Goal: Transaction & Acquisition: Purchase product/service

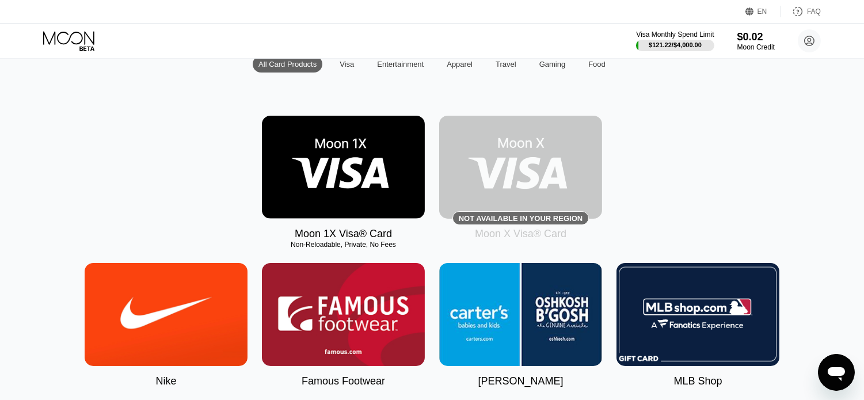
scroll to position [128, 0]
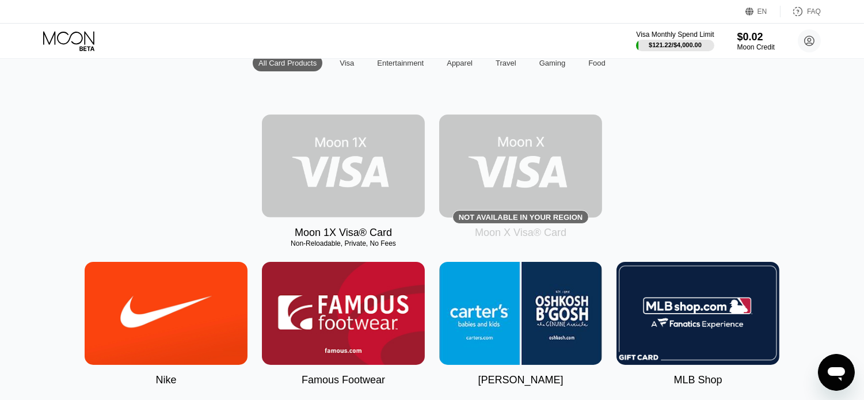
click at [338, 161] on img at bounding box center [343, 166] width 163 height 103
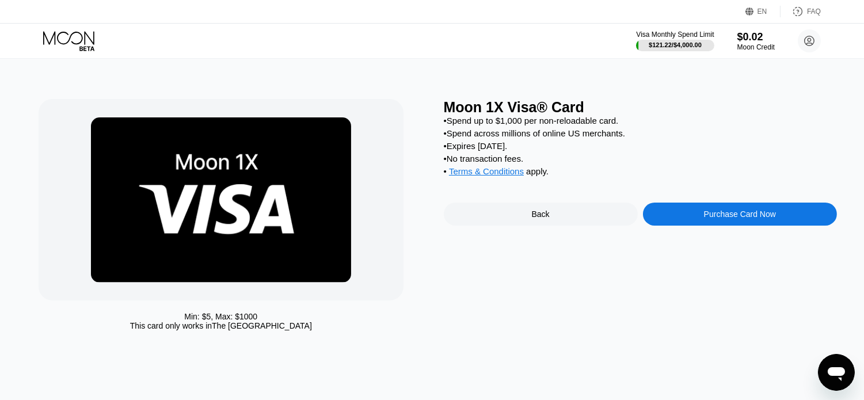
drag, startPoint x: 750, startPoint y: 226, endPoint x: 211, endPoint y: 301, distance: 544.4
click at [750, 219] on div "Purchase Card Now" at bounding box center [740, 213] width 72 height 9
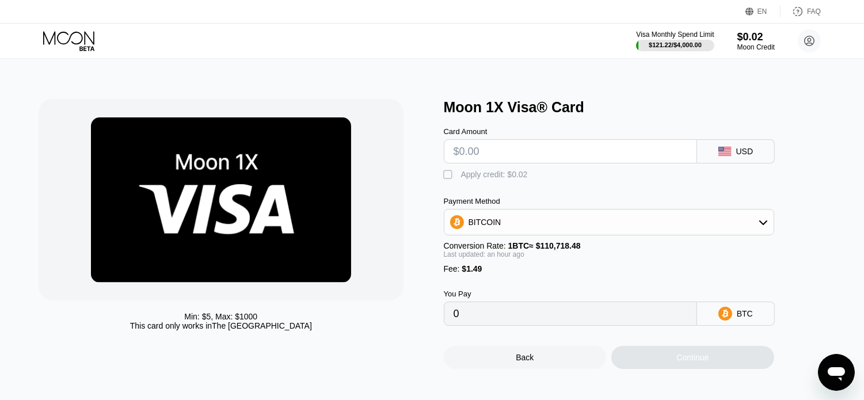
click at [495, 161] on input "text" at bounding box center [570, 151] width 234 height 23
type input "$17"
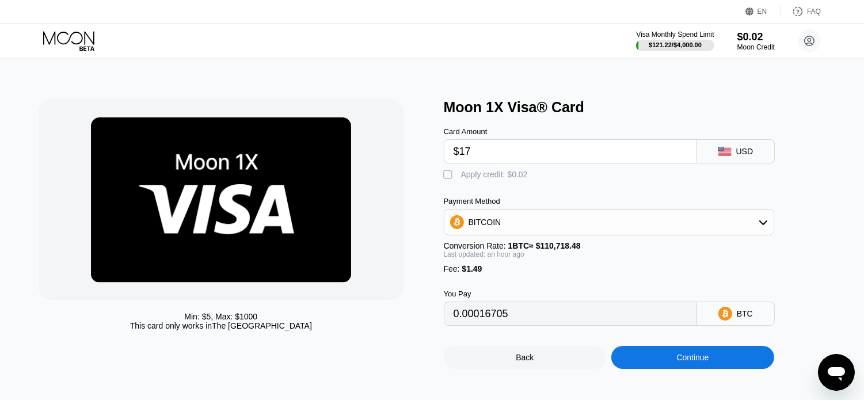
type input "0.00016705"
drag, startPoint x: 492, startPoint y: 158, endPoint x: 492, endPoint y: 165, distance: 6.9
click at [492, 159] on input "$17" at bounding box center [570, 151] width 234 height 23
type input "$17.50"
type input "0.00017156"
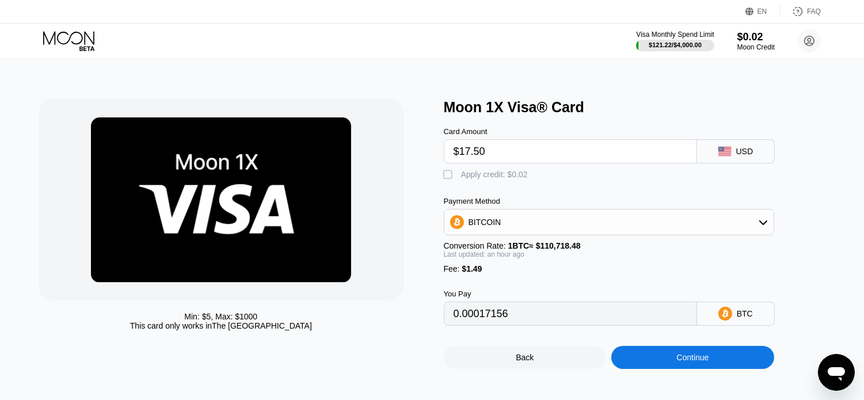
type input "$17.50"
click at [724, 154] on icon at bounding box center [724, 151] width 13 height 9
click at [519, 221] on div "BITCOIN" at bounding box center [608, 222] width 329 height 23
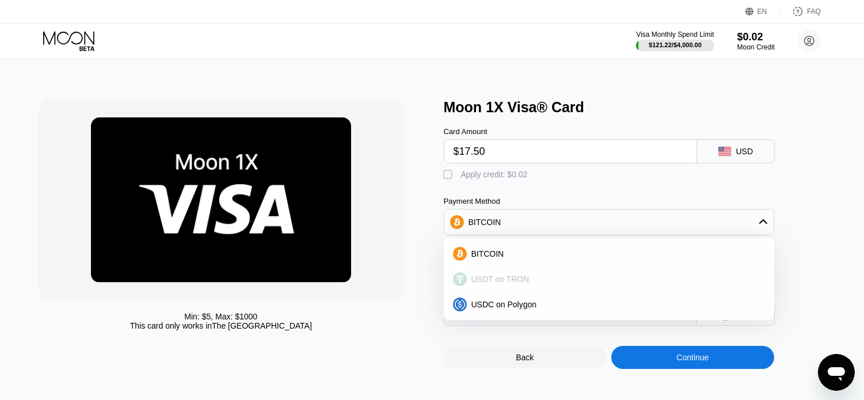
drag, startPoint x: 484, startPoint y: 285, endPoint x: 399, endPoint y: 292, distance: 85.4
click at [484, 284] on span "USDT on TRON" at bounding box center [500, 278] width 58 height 9
type input "19.18"
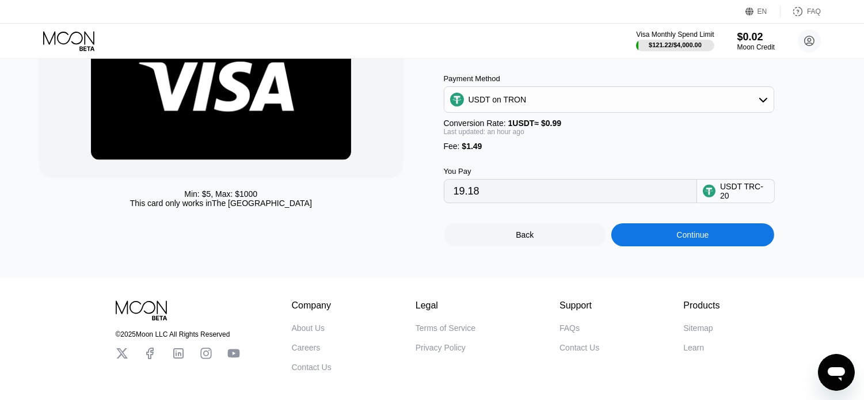
scroll to position [128, 0]
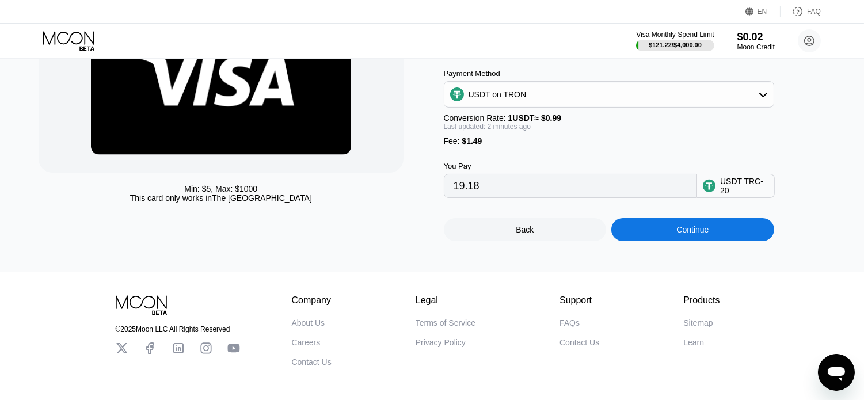
click at [646, 238] on div "Continue" at bounding box center [692, 229] width 163 height 23
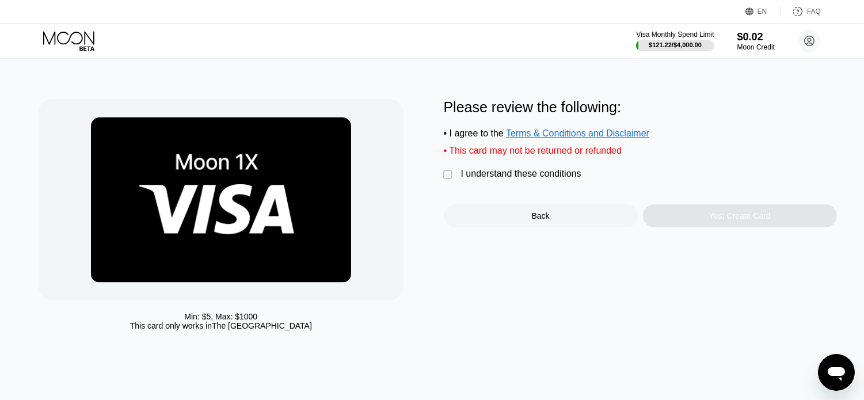
click at [464, 179] on div "I understand these conditions" at bounding box center [521, 174] width 120 height 10
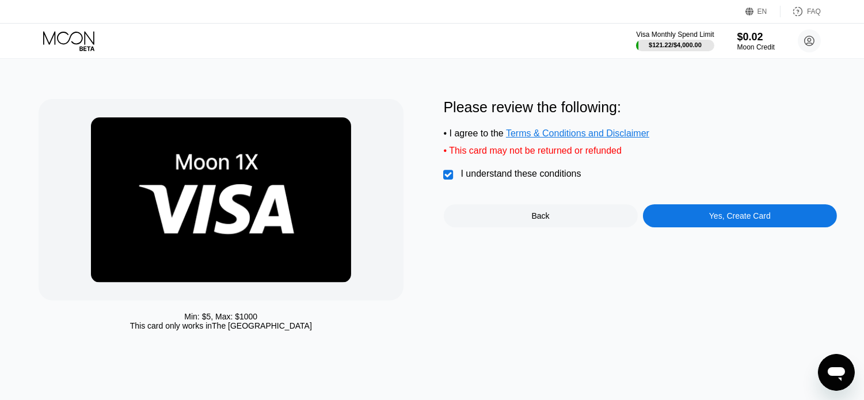
click at [739, 220] on div "Yes, Create Card" at bounding box center [740, 215] width 62 height 9
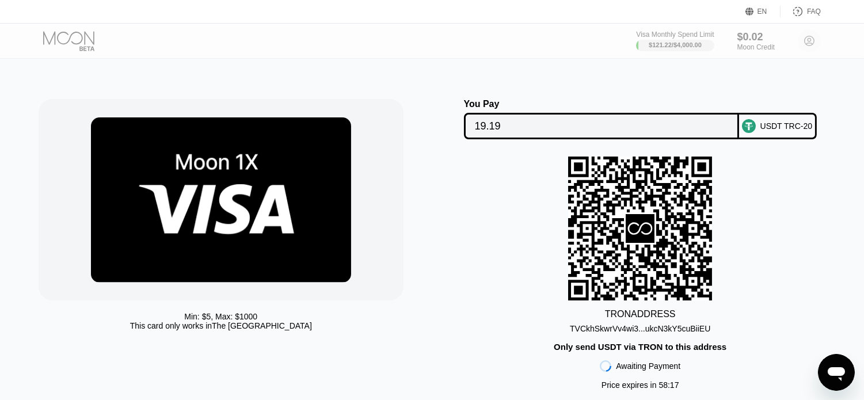
click at [664, 330] on div "TVCkhSkwrVv4wi3...ukcN3kY5cuBiiEU" at bounding box center [640, 328] width 140 height 9
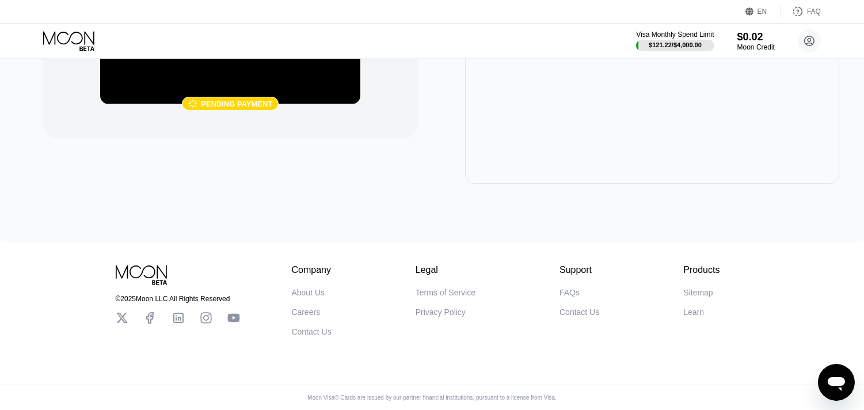
scroll to position [112, 0]
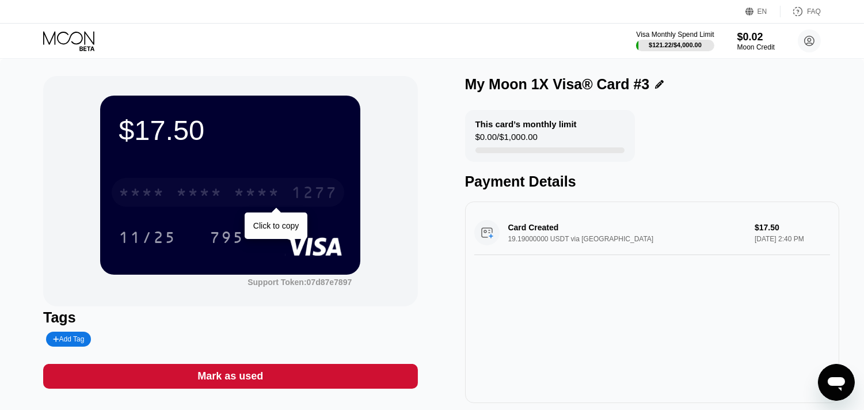
click at [285, 196] on div "* * * * * * * * * * * * 1277" at bounding box center [228, 192] width 232 height 29
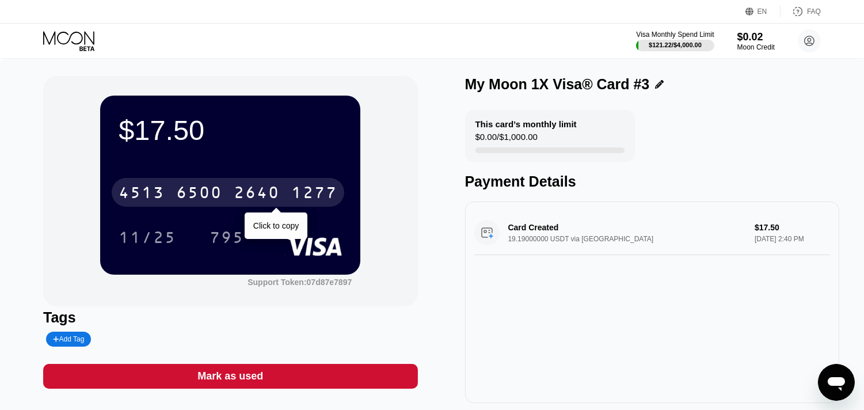
click at [219, 191] on div "6500" at bounding box center [199, 194] width 46 height 18
